Goal: Information Seeking & Learning: Check status

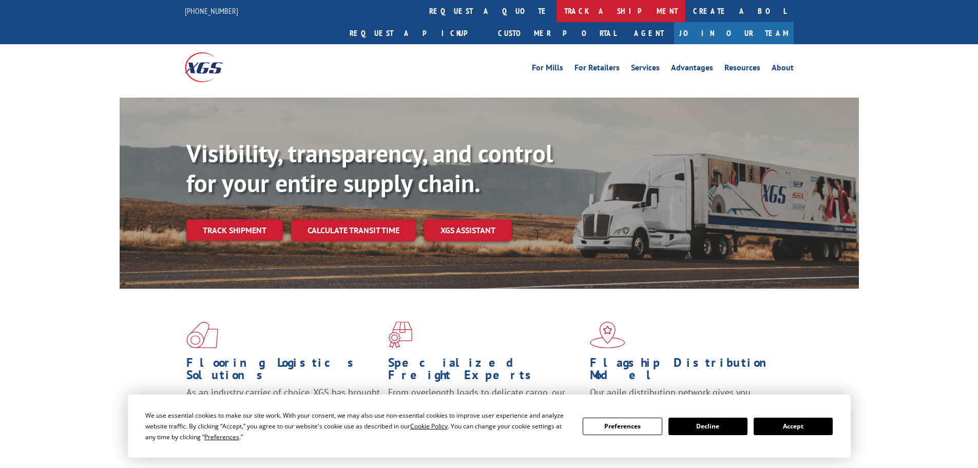
click at [557, 12] on link "track a shipment" at bounding box center [621, 11] width 129 height 22
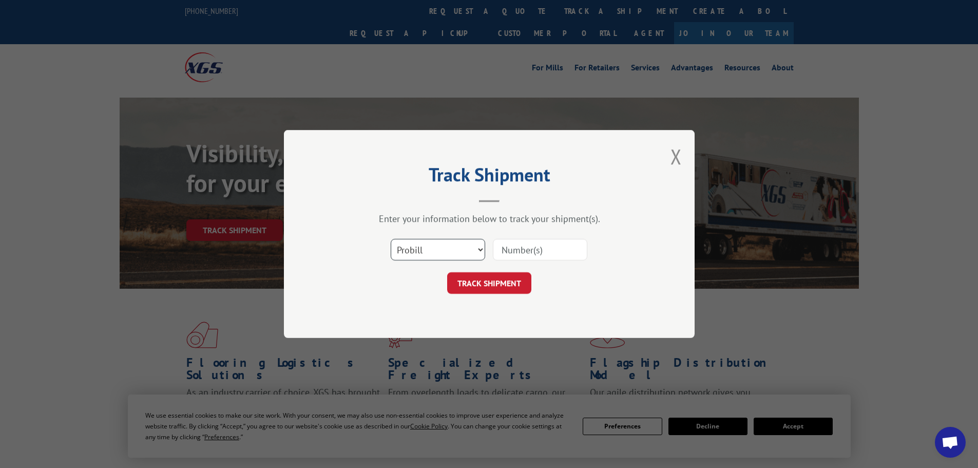
click at [417, 252] on select "Select category... Probill BOL PO" at bounding box center [438, 250] width 94 height 22
select select "bol"
click at [391, 239] on select "Select category... Probill BOL PO" at bounding box center [438, 250] width 94 height 22
click at [541, 246] on input at bounding box center [540, 250] width 94 height 22
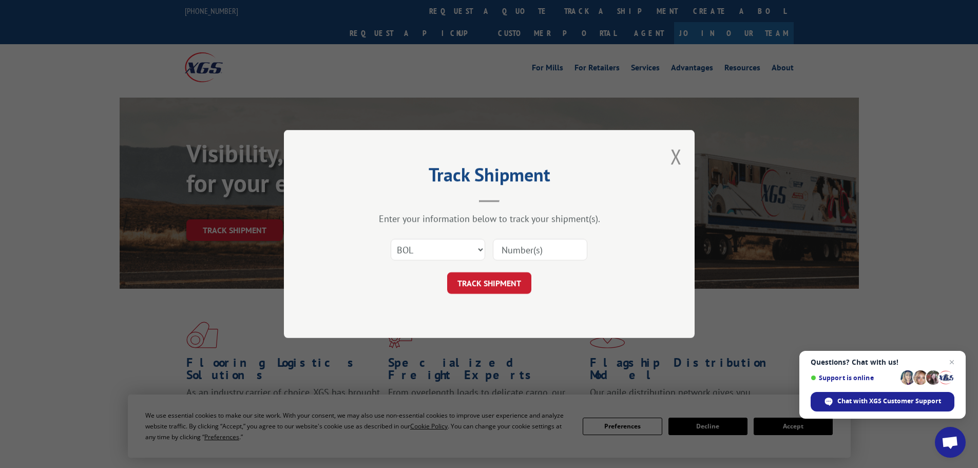
paste input "5528127"
type input "5528127"
click at [511, 281] on button "TRACK SHIPMENT" at bounding box center [489, 283] width 84 height 22
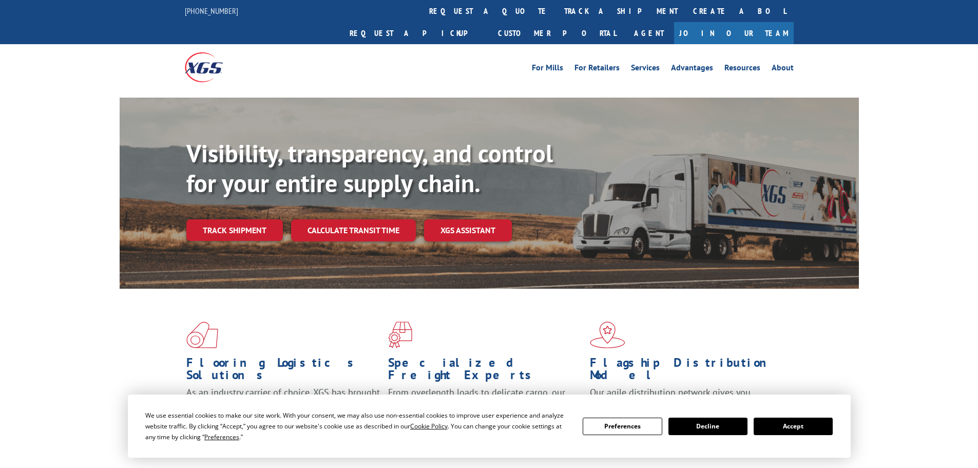
click at [557, 10] on link "track a shipment" at bounding box center [621, 11] width 129 height 22
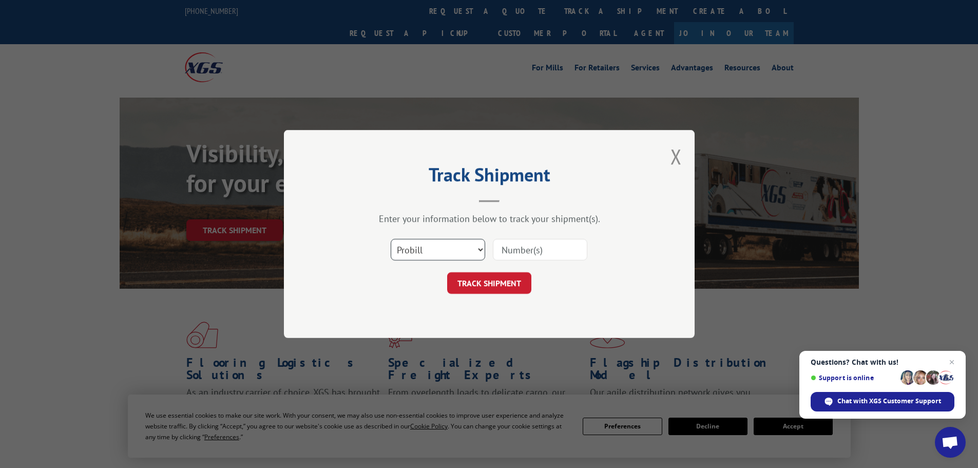
click at [409, 250] on select "Select category... Probill BOL PO" at bounding box center [438, 250] width 94 height 22
select select "bol"
click at [391, 239] on select "Select category... Probill BOL PO" at bounding box center [438, 250] width 94 height 22
click at [520, 251] on input at bounding box center [540, 250] width 94 height 22
paste input "7059341"
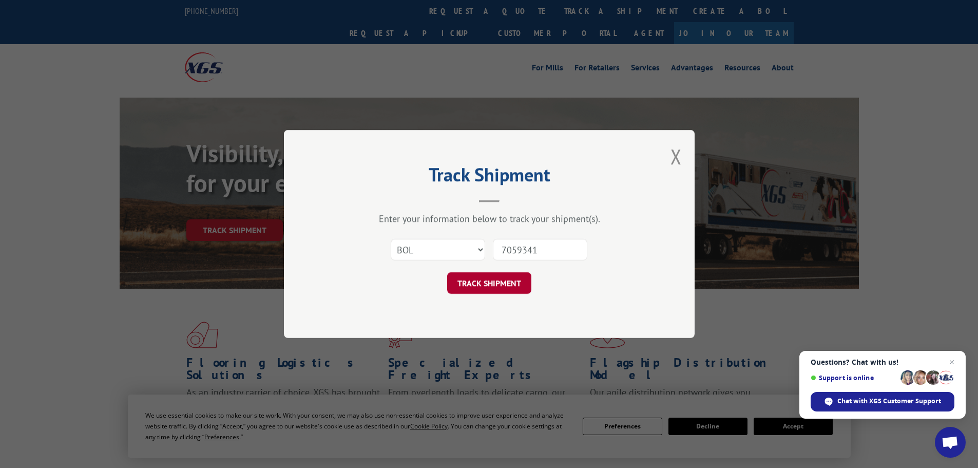
type input "7059341"
click at [488, 279] on button "TRACK SHIPMENT" at bounding box center [489, 283] width 84 height 22
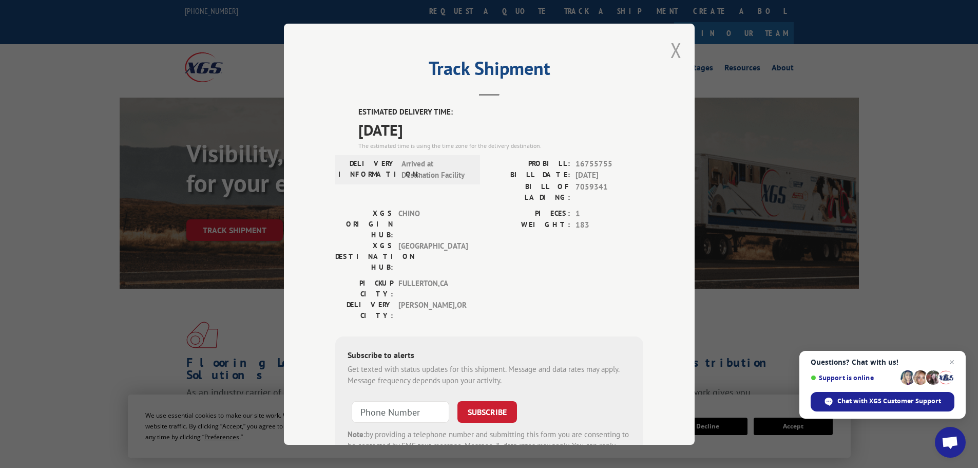
click at [671, 49] on button "Close modal" at bounding box center [676, 49] width 11 height 27
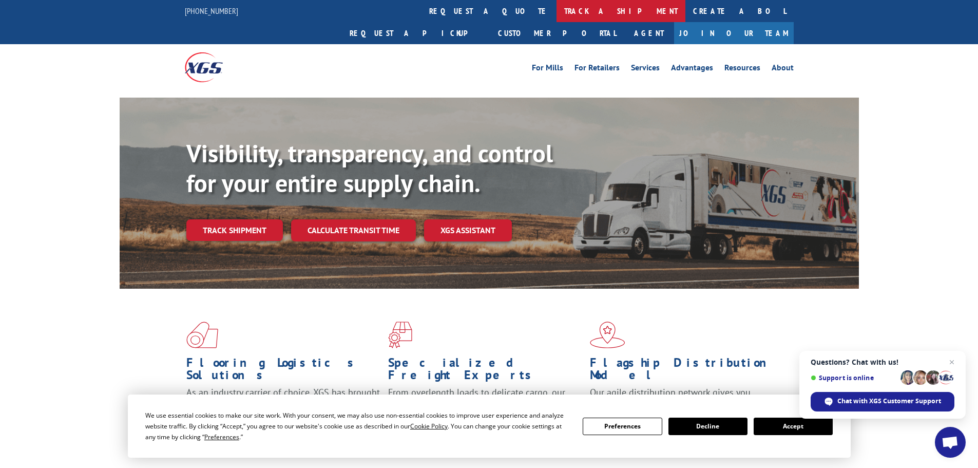
click at [557, 13] on link "track a shipment" at bounding box center [621, 11] width 129 height 22
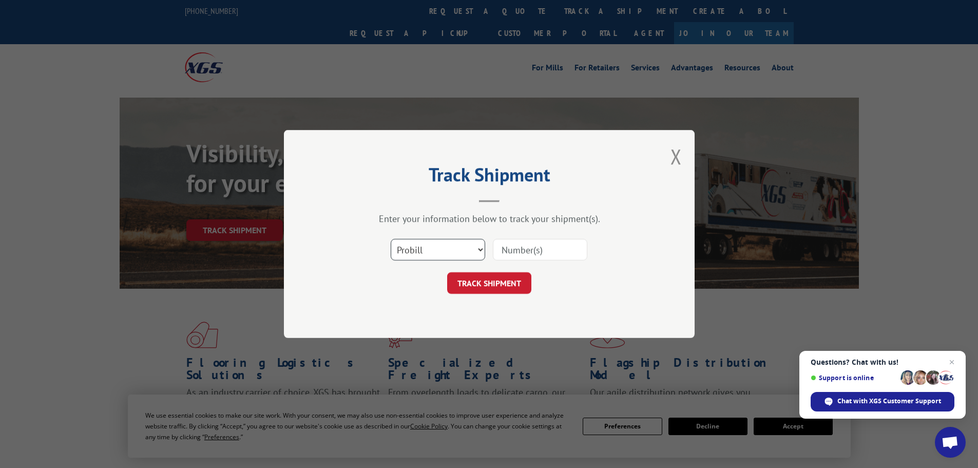
click at [419, 254] on select "Select category... Probill BOL PO" at bounding box center [438, 250] width 94 height 22
select select "bol"
click at [391, 239] on select "Select category... Probill BOL PO" at bounding box center [438, 250] width 94 height 22
click at [518, 246] on input at bounding box center [540, 250] width 94 height 22
paste input "5509644"
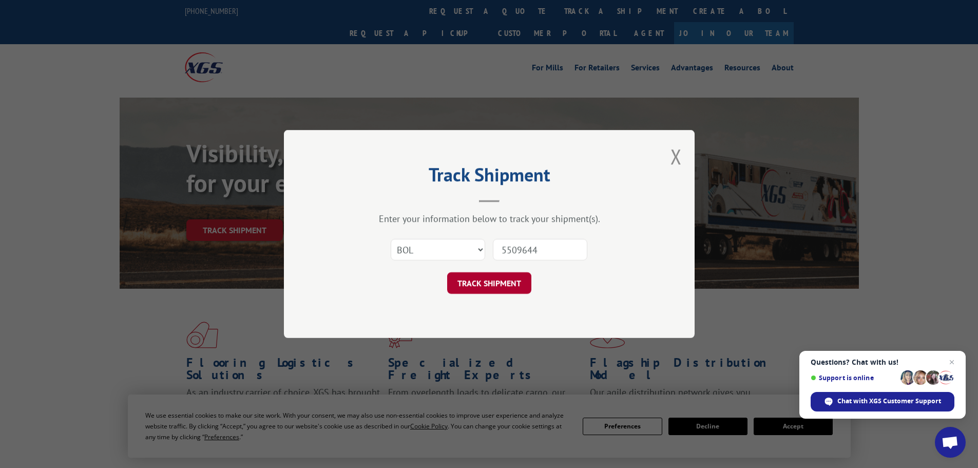
type input "5509644"
click at [496, 286] on button "TRACK SHIPMENT" at bounding box center [489, 283] width 84 height 22
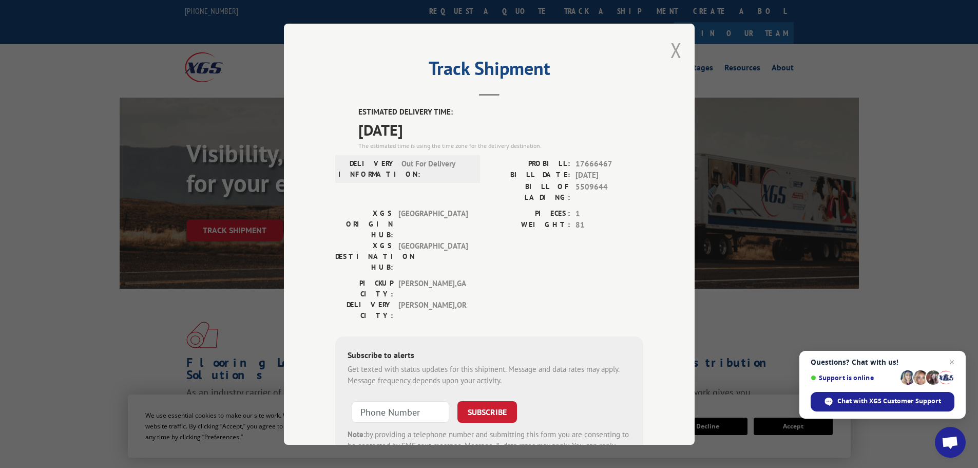
click at [675, 51] on button "Close modal" at bounding box center [676, 49] width 11 height 27
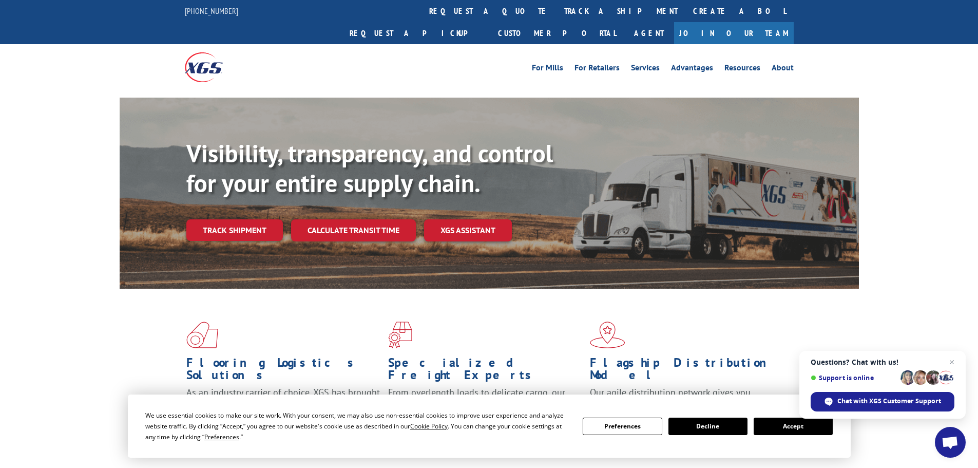
drag, startPoint x: 441, startPoint y: 9, endPoint x: 454, endPoint y: 14, distance: 15.0
click at [557, 9] on link "track a shipment" at bounding box center [621, 11] width 129 height 22
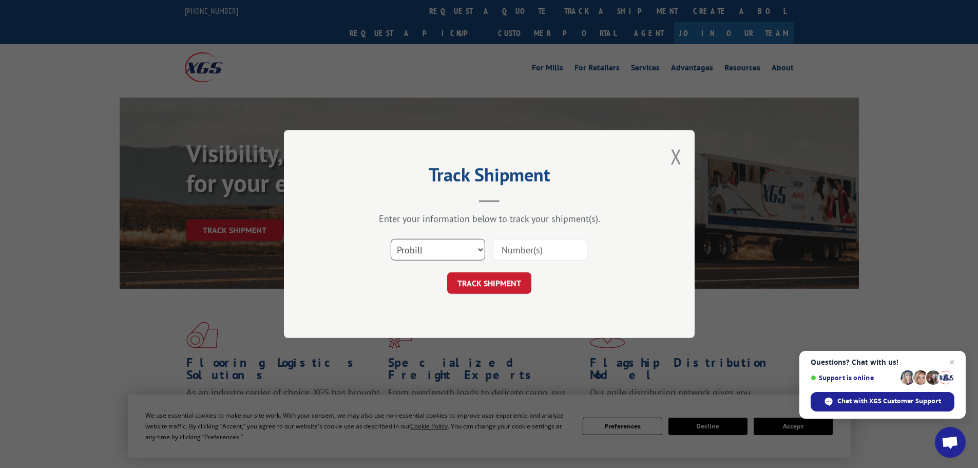
click at [423, 244] on select "Select category... Probill BOL PO" at bounding box center [438, 250] width 94 height 22
select select "bol"
click at [391, 239] on select "Select category... Probill BOL PO" at bounding box center [438, 250] width 94 height 22
click at [505, 251] on input at bounding box center [540, 250] width 94 height 22
paste input "51532879"
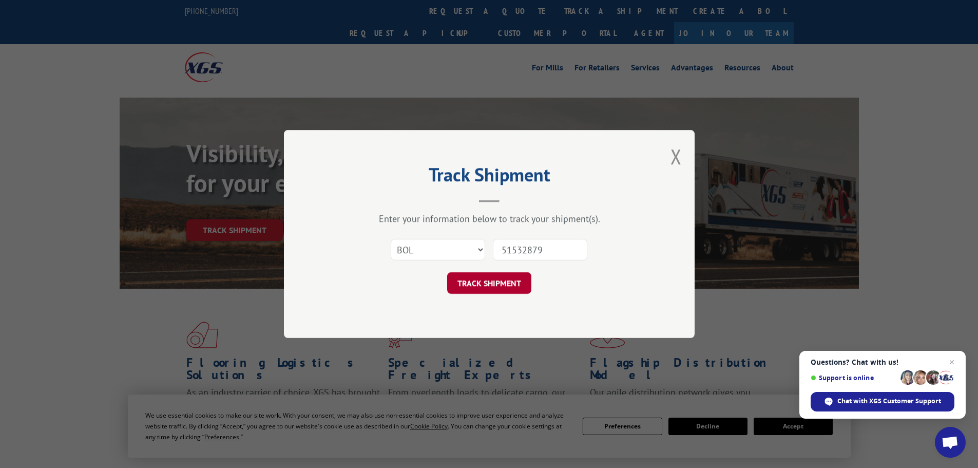
type input "51532879"
click at [485, 276] on button "TRACK SHIPMENT" at bounding box center [489, 283] width 84 height 22
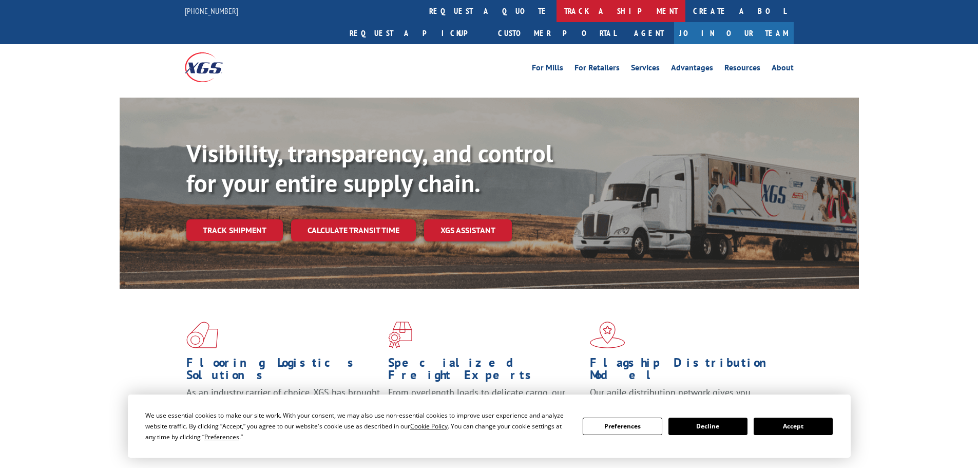
click at [557, 13] on link "track a shipment" at bounding box center [621, 11] width 129 height 22
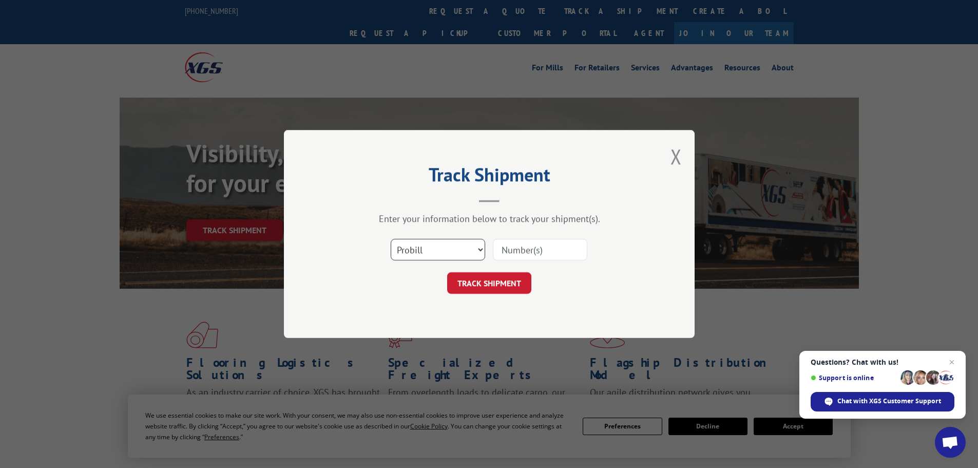
click at [401, 246] on select "Select category... Probill BOL PO" at bounding box center [438, 250] width 94 height 22
select select "bol"
click at [391, 239] on select "Select category... Probill BOL PO" at bounding box center [438, 250] width 94 height 22
click at [512, 250] on input at bounding box center [540, 250] width 94 height 22
paste input "979157"
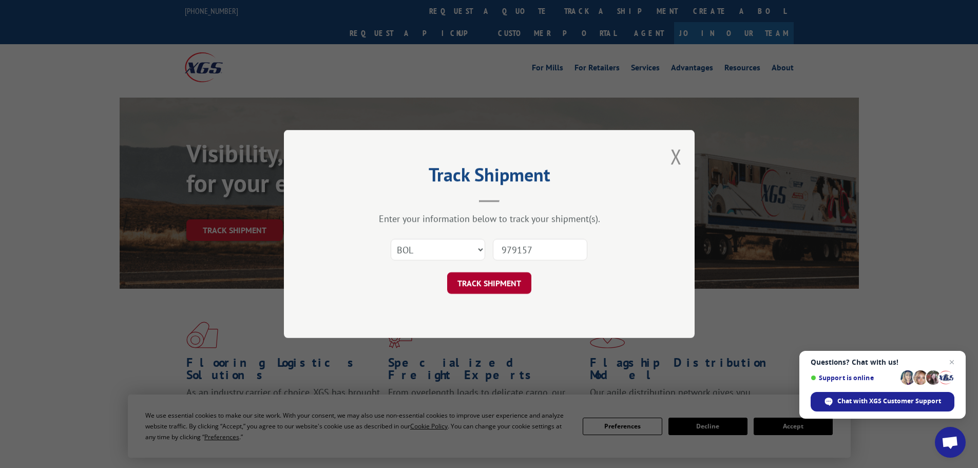
type input "979157"
click at [494, 281] on button "TRACK SHIPMENT" at bounding box center [489, 283] width 84 height 22
